Goal: Contribute content

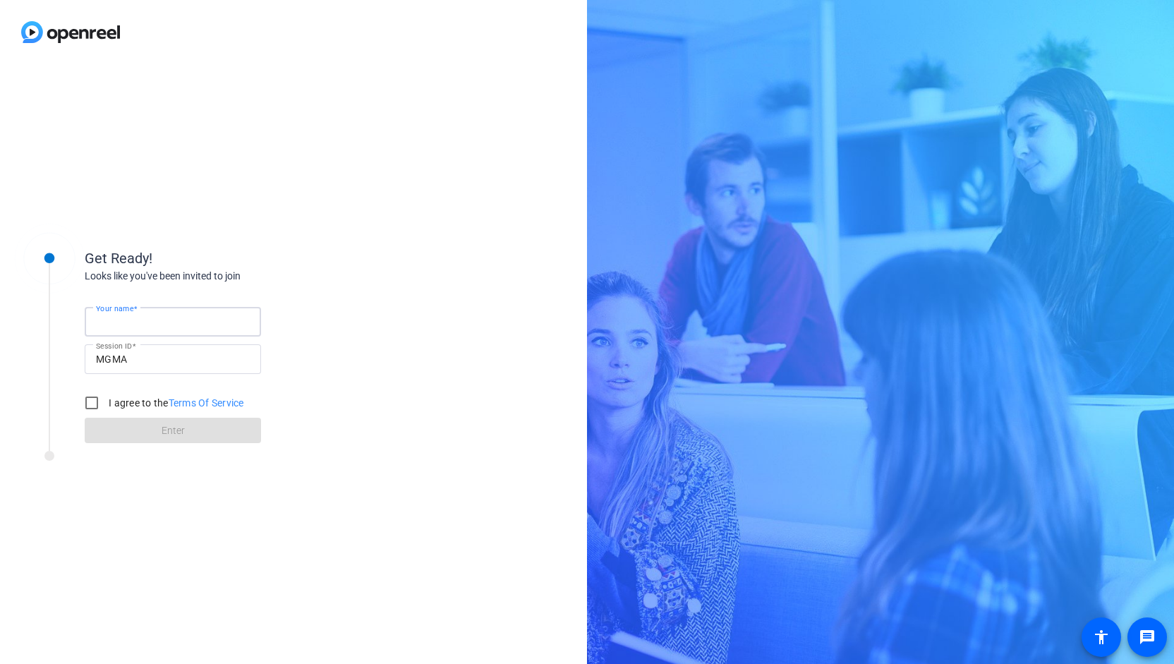
click at [181, 318] on input "Your name" at bounding box center [173, 321] width 154 height 17
type input "Julia Rabadi"
click at [127, 404] on label "I agree to the Terms Of Service" at bounding box center [175, 403] width 138 height 14
click at [106, 404] on input "I agree to the Terms Of Service" at bounding box center [92, 403] width 28 height 28
checkbox input "true"
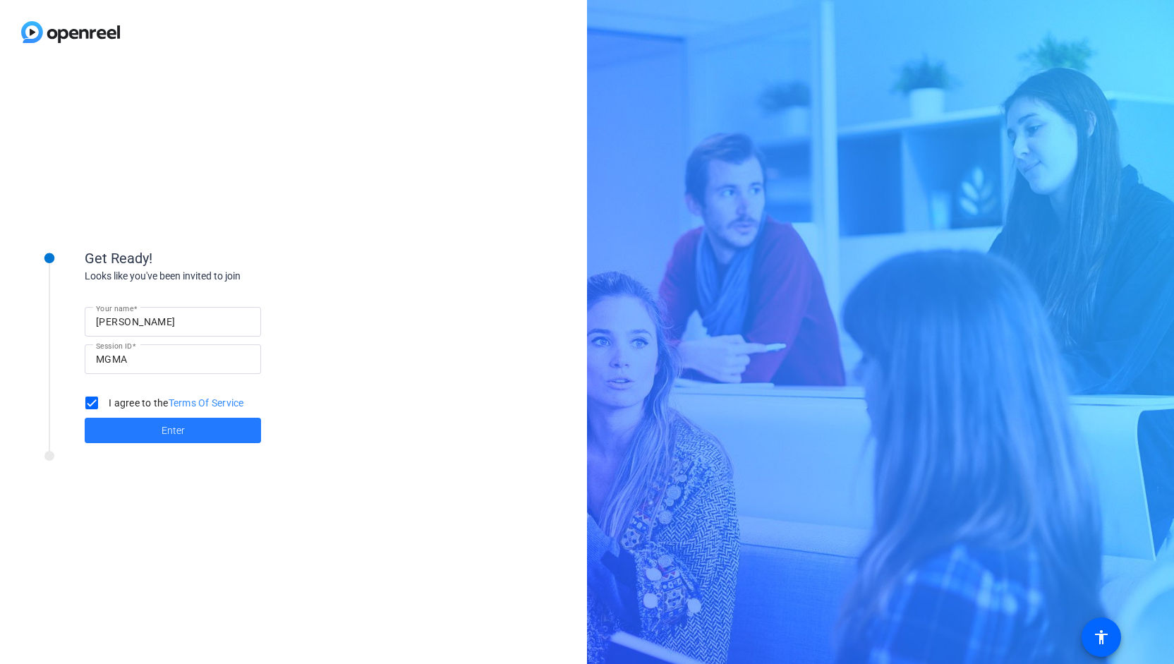
click at [127, 423] on span at bounding box center [173, 430] width 176 height 34
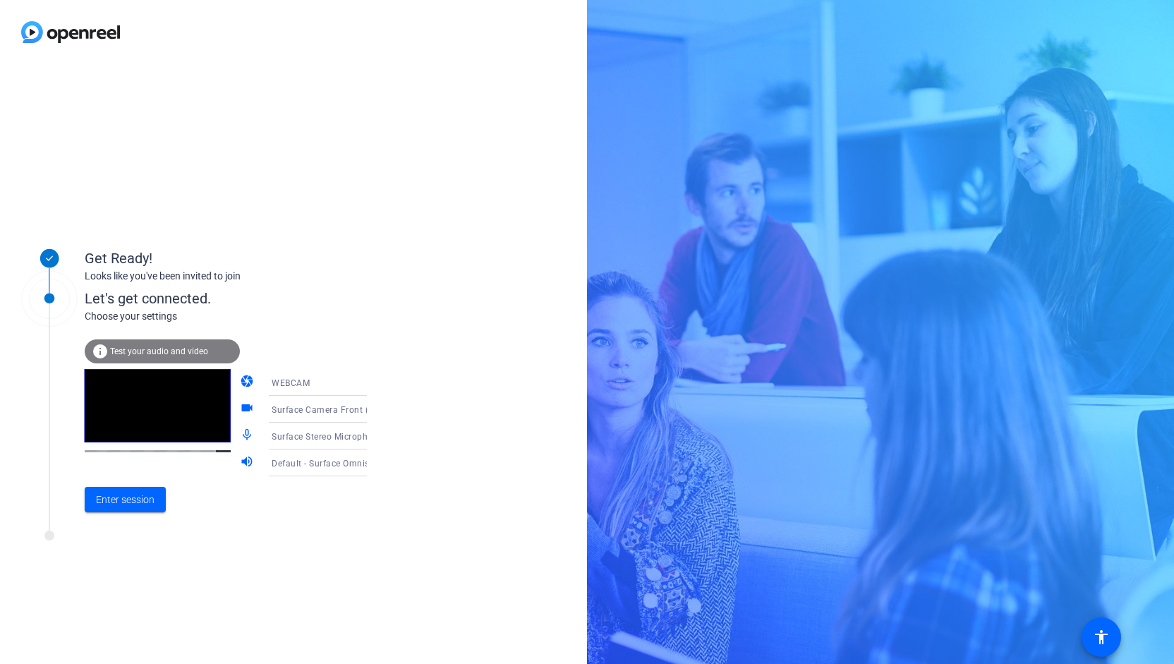
click at [240, 408] on mat-icon "videocam" at bounding box center [248, 409] width 17 height 17
click at [340, 406] on span "Surface Camera Front (045e:0990)" at bounding box center [344, 409] width 144 height 11
click at [334, 435] on span "Surface Camera Front (045e:0990)" at bounding box center [306, 446] width 109 height 34
click at [131, 487] on span at bounding box center [125, 500] width 81 height 34
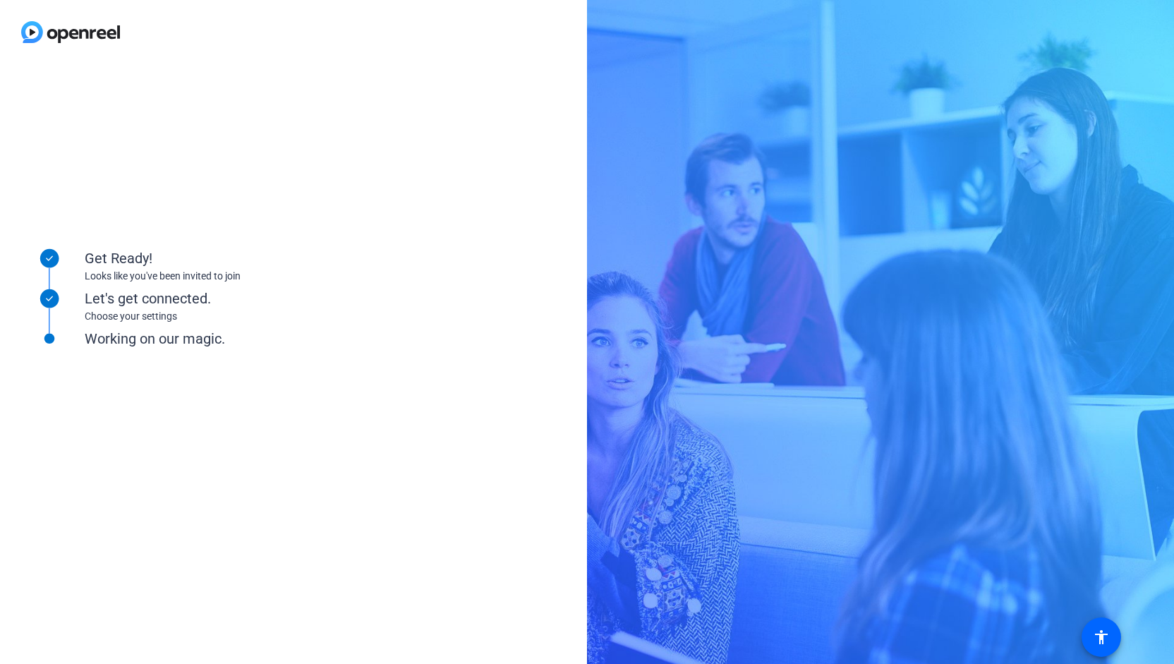
click at [255, 113] on div "Get Ready! Looks like you've been invited to join Let's get connected. Choose y…" at bounding box center [293, 364] width 587 height 600
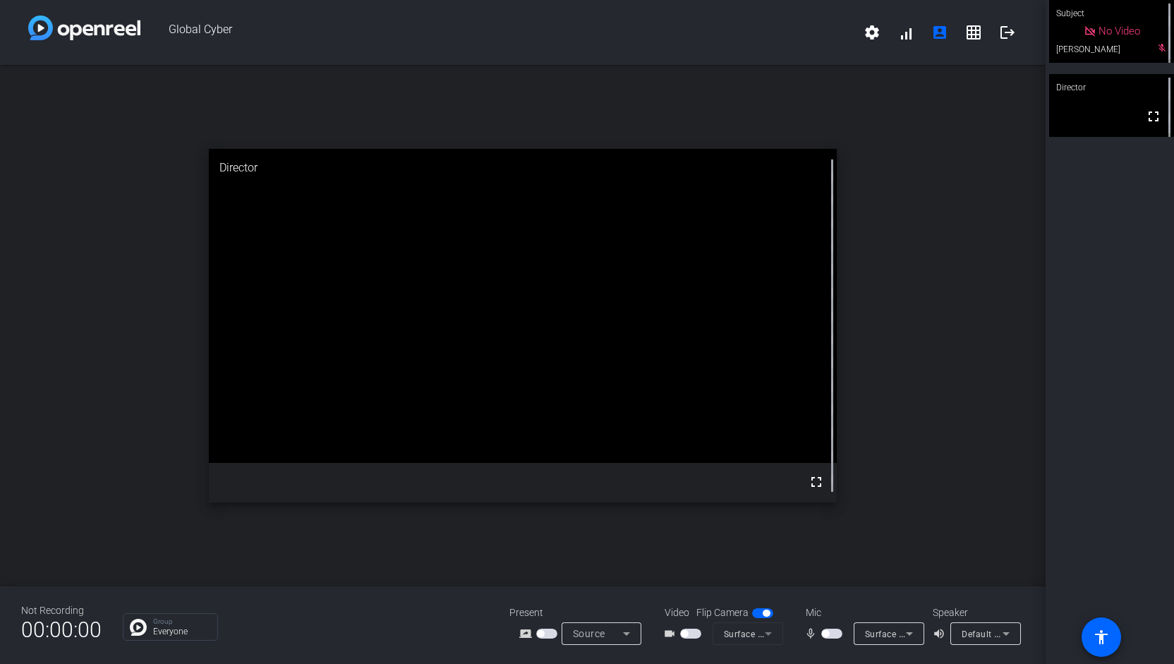
click at [828, 631] on span "button" at bounding box center [825, 633] width 7 height 7
click at [763, 614] on span "button" at bounding box center [766, 613] width 7 height 7
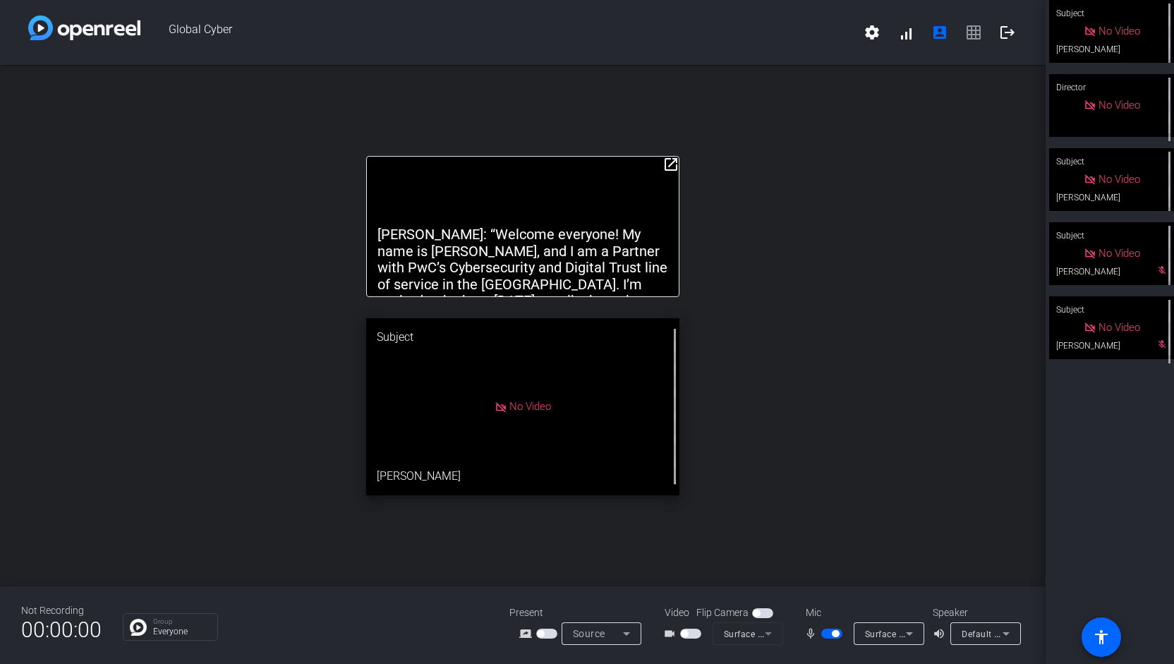
click at [801, 249] on div "open_in_new Samer: “Welcome everyone! My name is Samer Omar, and I am a Partner…" at bounding box center [522, 325] width 1045 height 521
click at [667, 166] on mat-icon "open_in_new" at bounding box center [670, 164] width 17 height 17
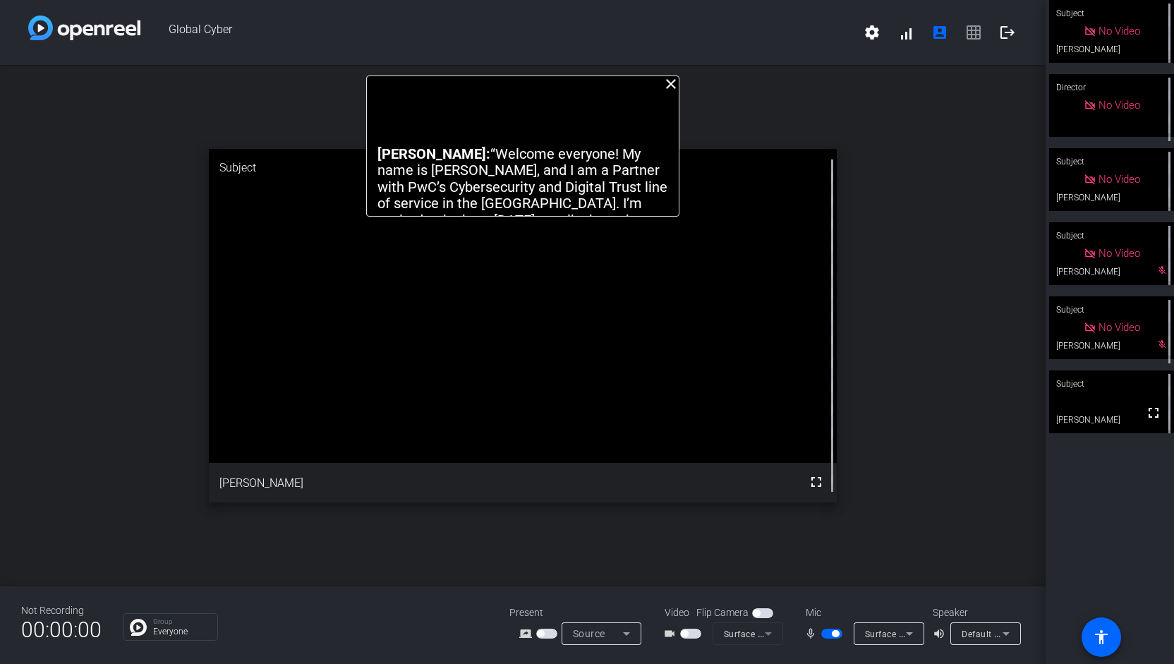
click at [586, 152] on p "Samer: “Welcome everyone! My name is Samer Omar, and I am a Partner with PwC’s …" at bounding box center [522, 204] width 291 height 116
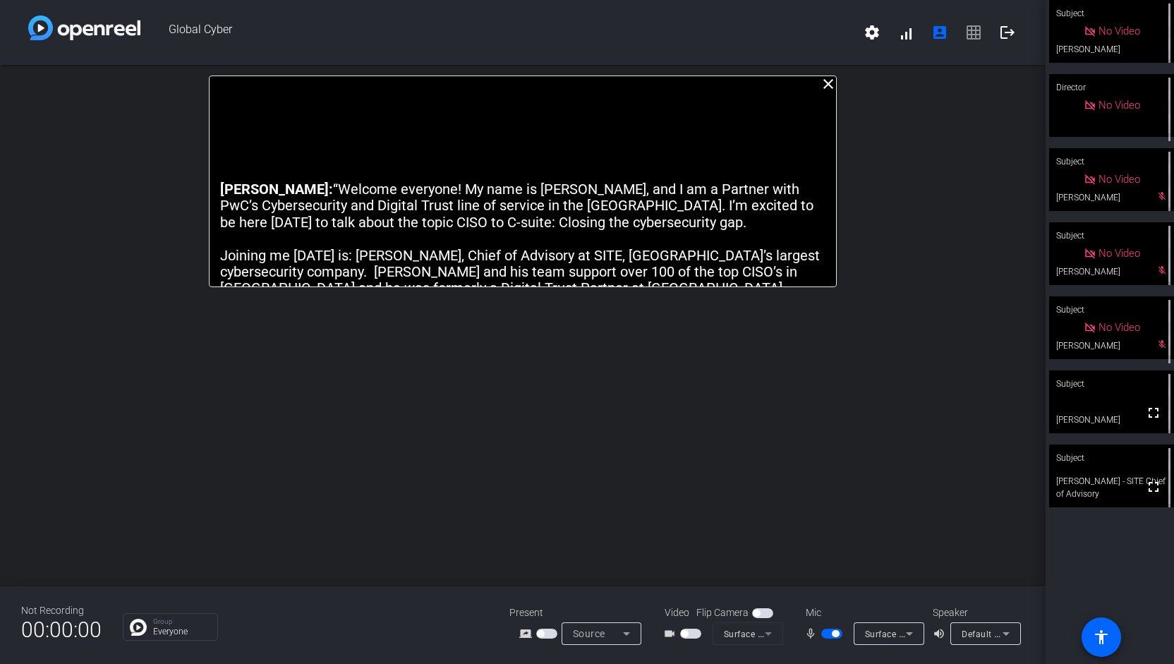
click at [868, 156] on div "close Samer: “Welcome everyone! My name is Samer Omar, and I am a Partner with …" at bounding box center [522, 325] width 1045 height 521
click at [928, 87] on div "close Samer: “Welcome everyone! My name is Samer Omar, and I am a Partner with …" at bounding box center [522, 325] width 1045 height 521
click at [827, 637] on span "button" at bounding box center [831, 634] width 21 height 10
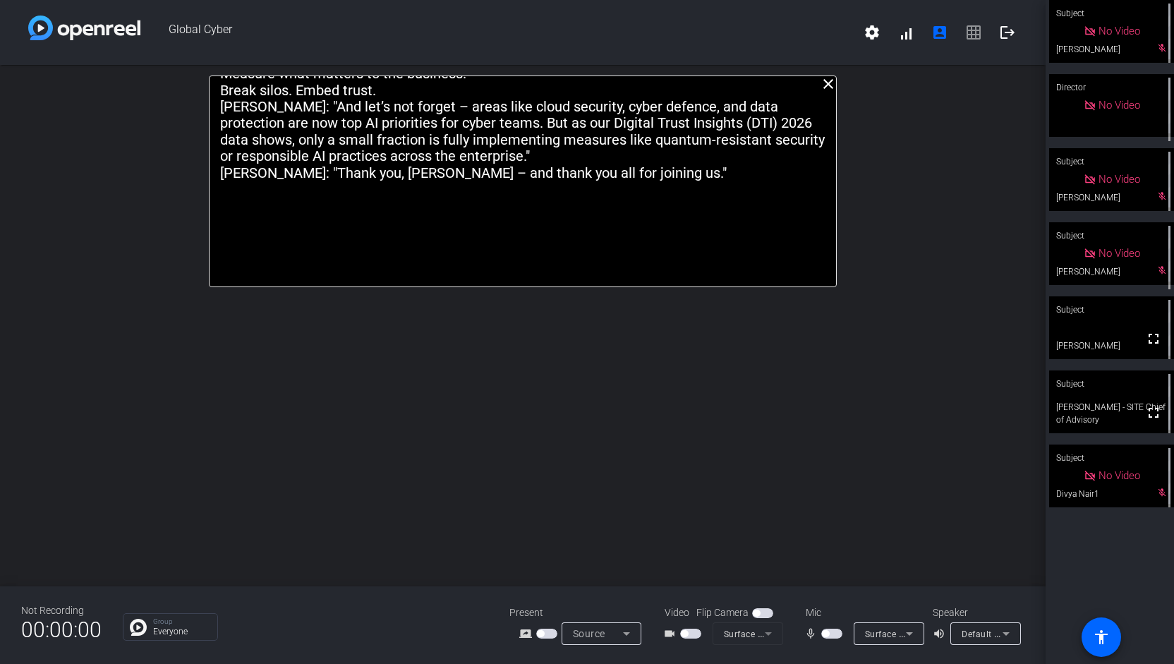
click at [828, 85] on mat-icon "close" at bounding box center [828, 83] width 17 height 17
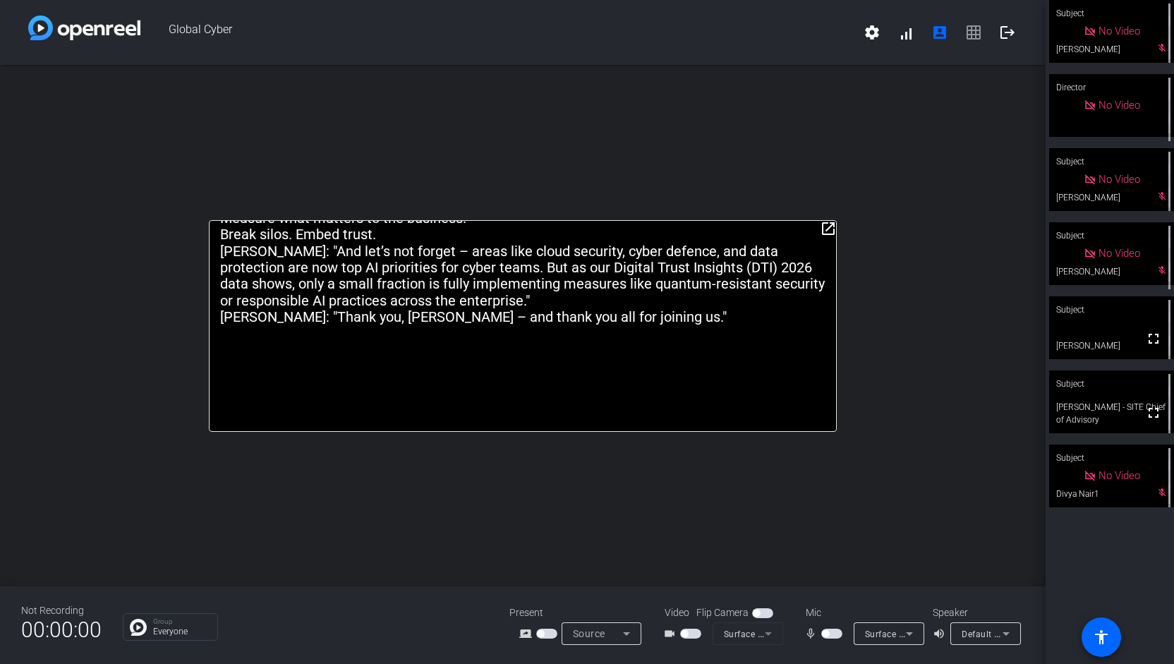
click at [827, 223] on mat-icon "open_in_new" at bounding box center [828, 228] width 17 height 17
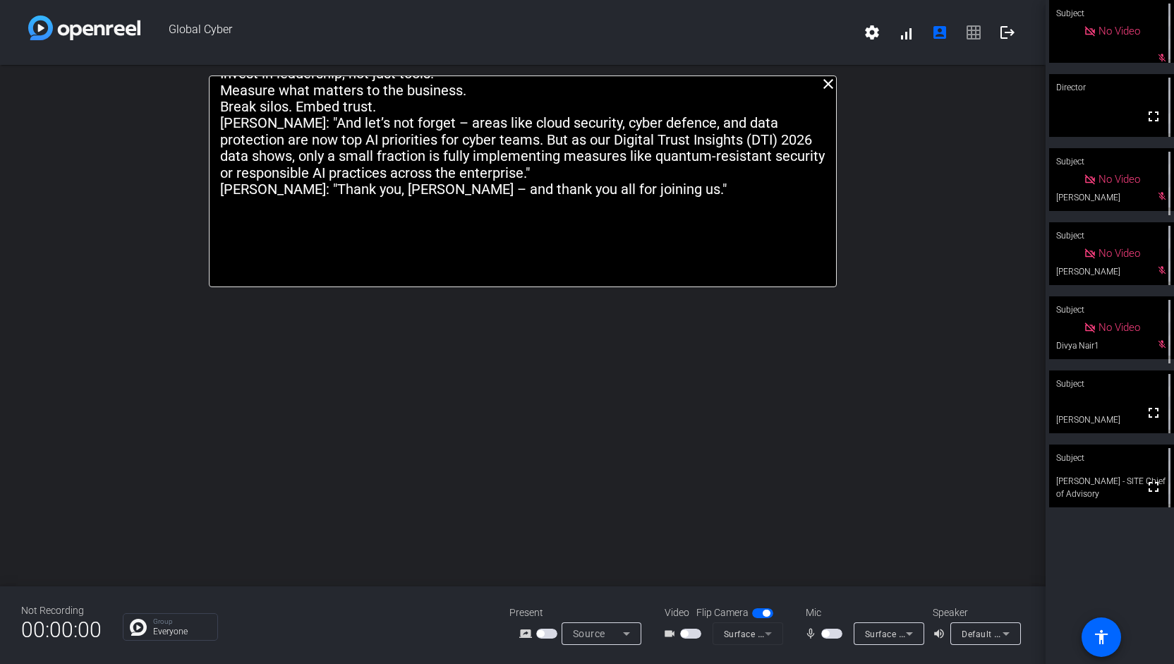
click at [831, 629] on span "button" at bounding box center [831, 634] width 21 height 10
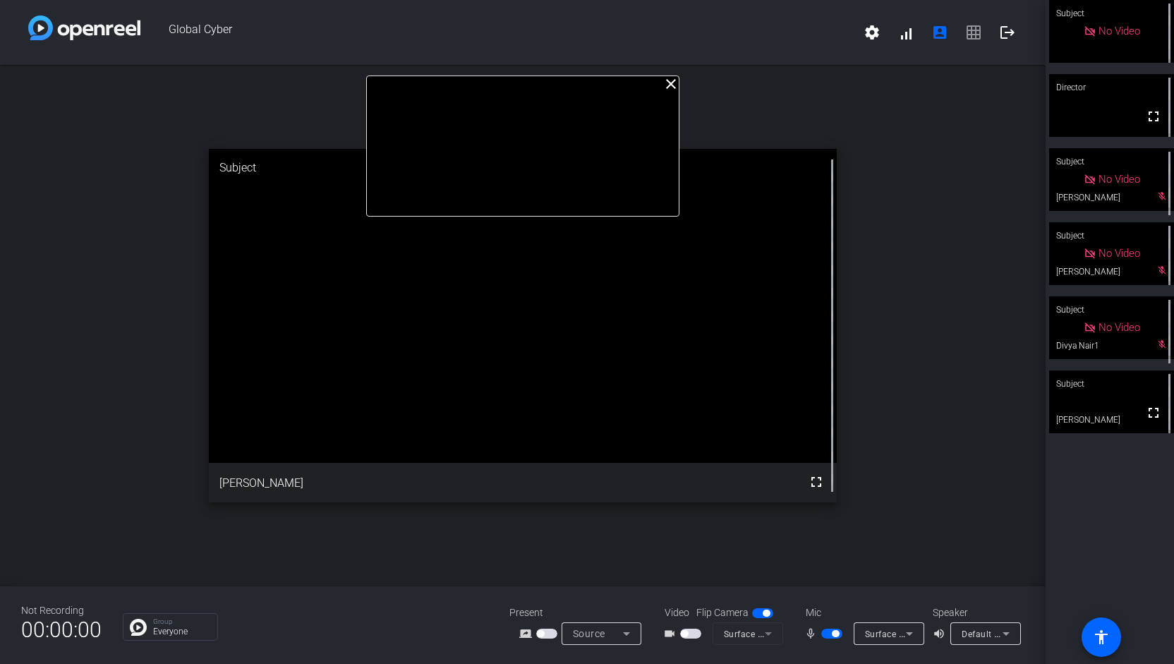
click at [835, 636] on span "button" at bounding box center [835, 633] width 7 height 7
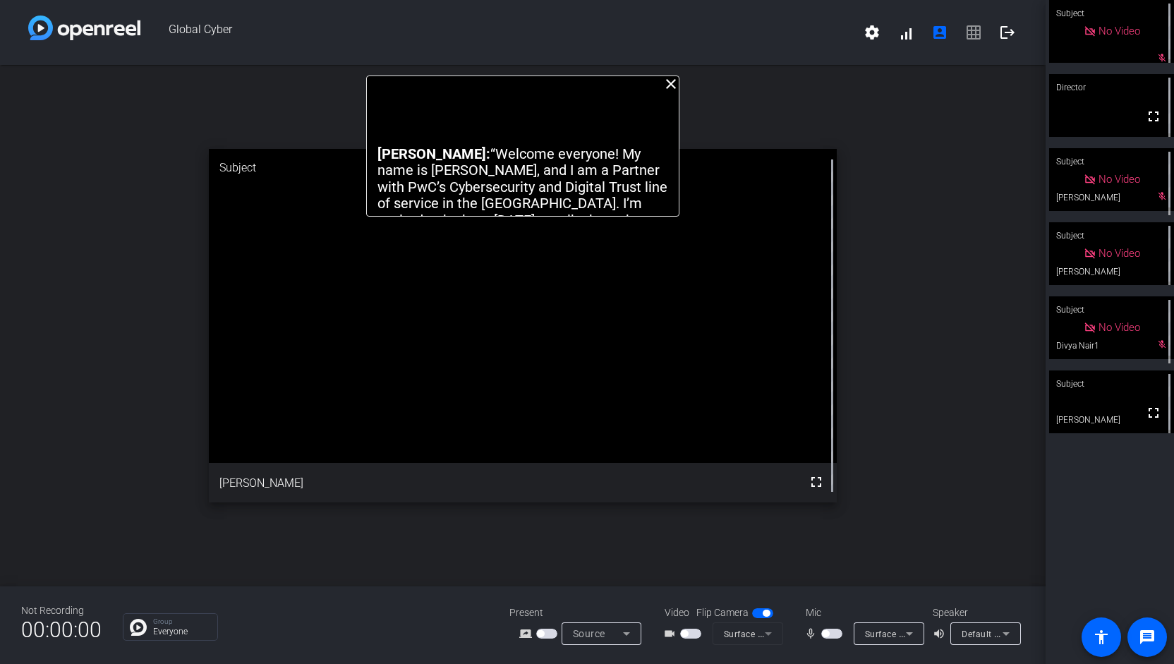
click at [835, 635] on span "button" at bounding box center [831, 634] width 21 height 10
